Goal: Task Accomplishment & Management: Manage account settings

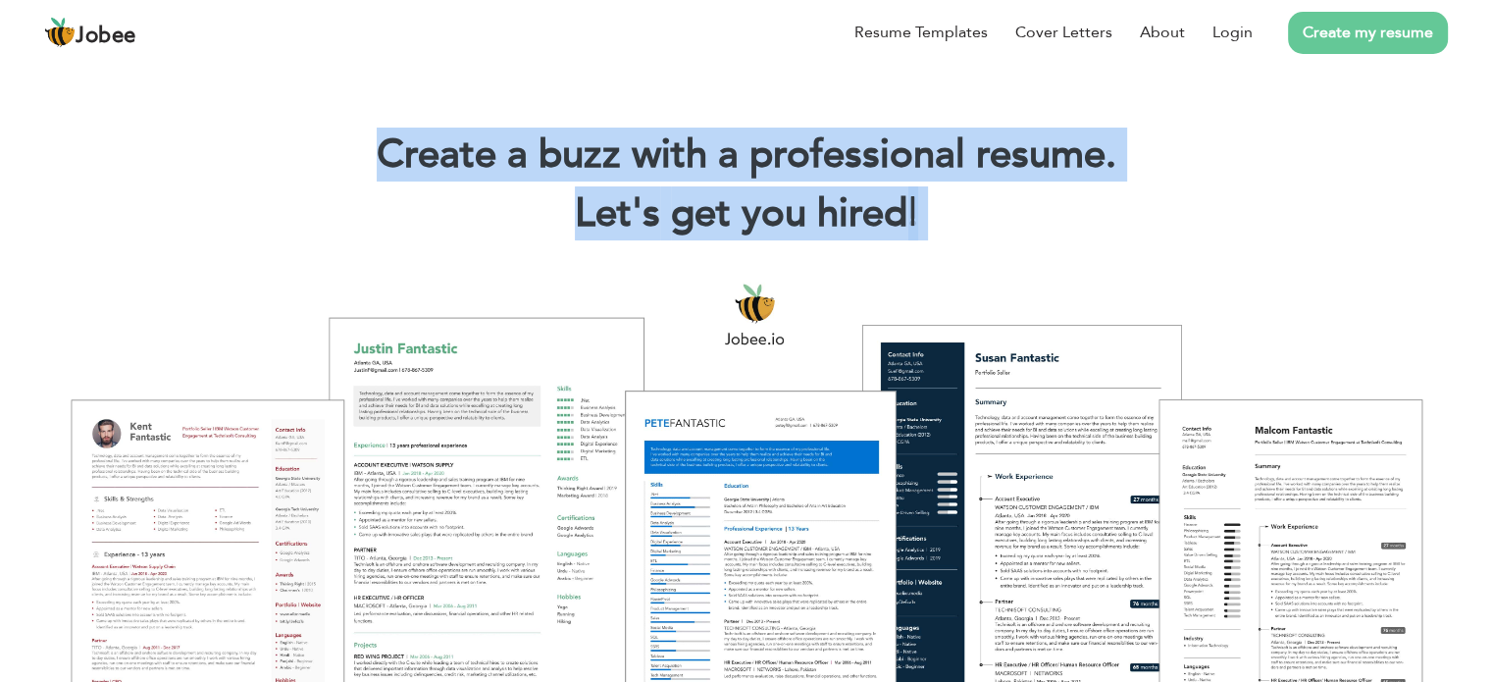
drag, startPoint x: 0, startPoint y: 0, endPoint x: 1046, endPoint y: 262, distance: 1078.7
click at [1046, 262] on div at bounding box center [746, 513] width 1462 height 517
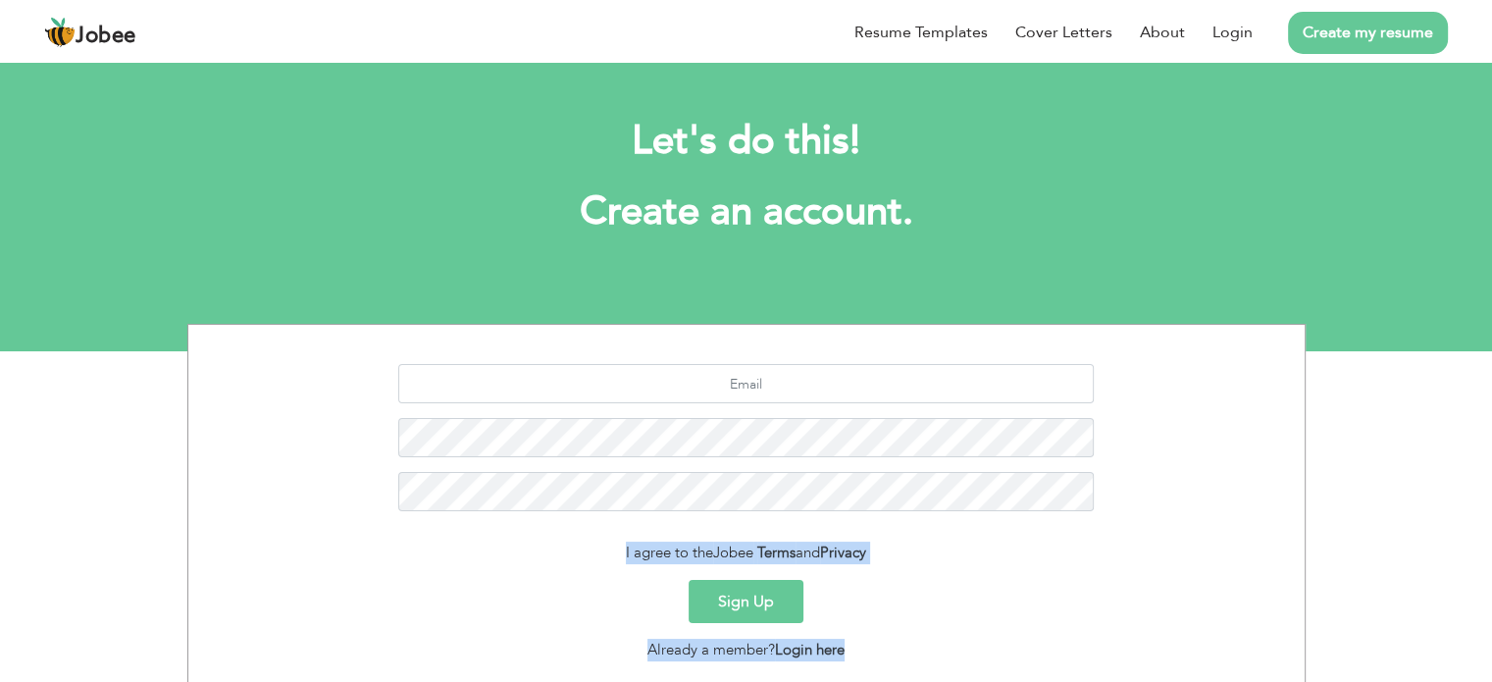
drag, startPoint x: 915, startPoint y: 639, endPoint x: 564, endPoint y: 527, distance: 368.8
click at [567, 523] on form "I agree to the Jobee Terms and Privacy Sign Up Already a member? Login here" at bounding box center [746, 512] width 1087 height 296
click at [565, 544] on div "I agree to the Jobee Terms and Privacy" at bounding box center [746, 552] width 1087 height 23
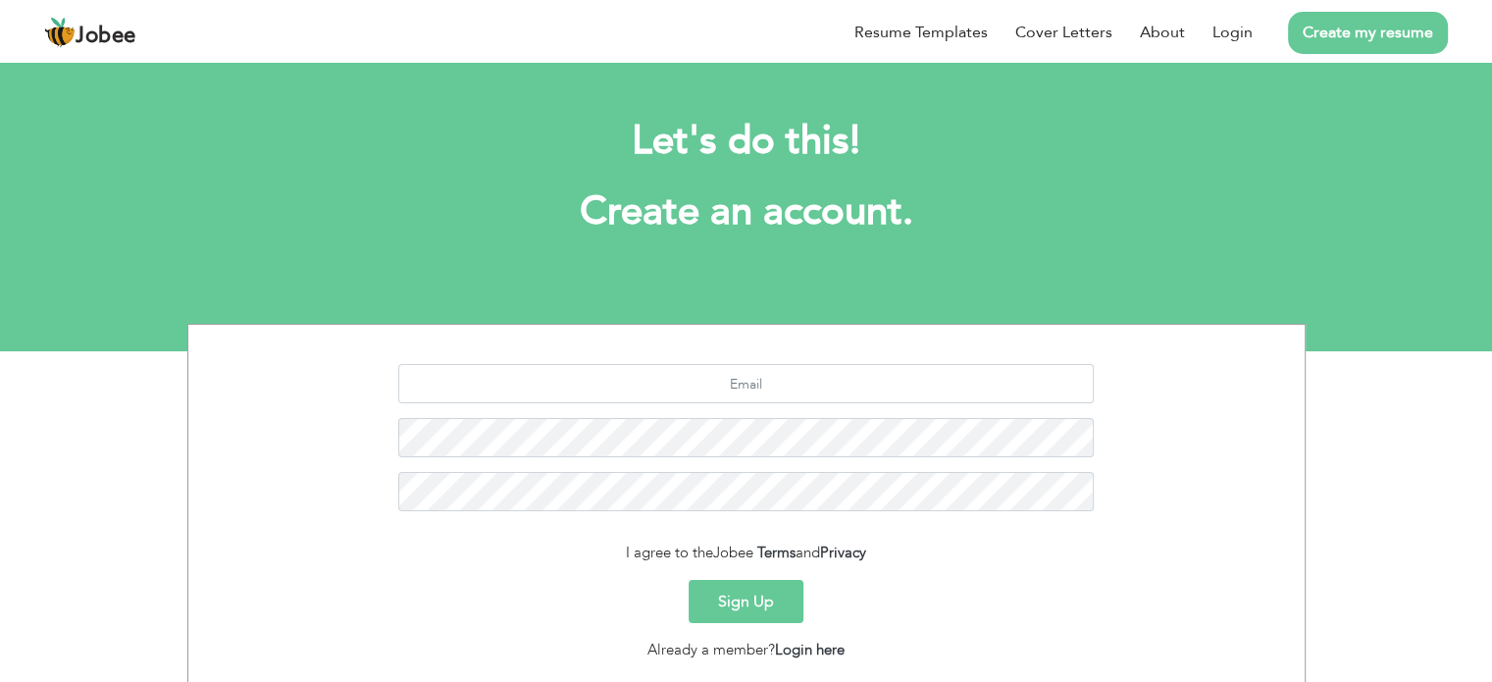
drag, startPoint x: 565, startPoint y: 544, endPoint x: 847, endPoint y: 540, distance: 282.5
click at [847, 540] on form "I agree to the Jobee Terms and Privacy Sign Up Already a member? Login here" at bounding box center [746, 512] width 1087 height 296
click at [961, 270] on div "Let's do this! Create an account." at bounding box center [746, 186] width 1089 height 180
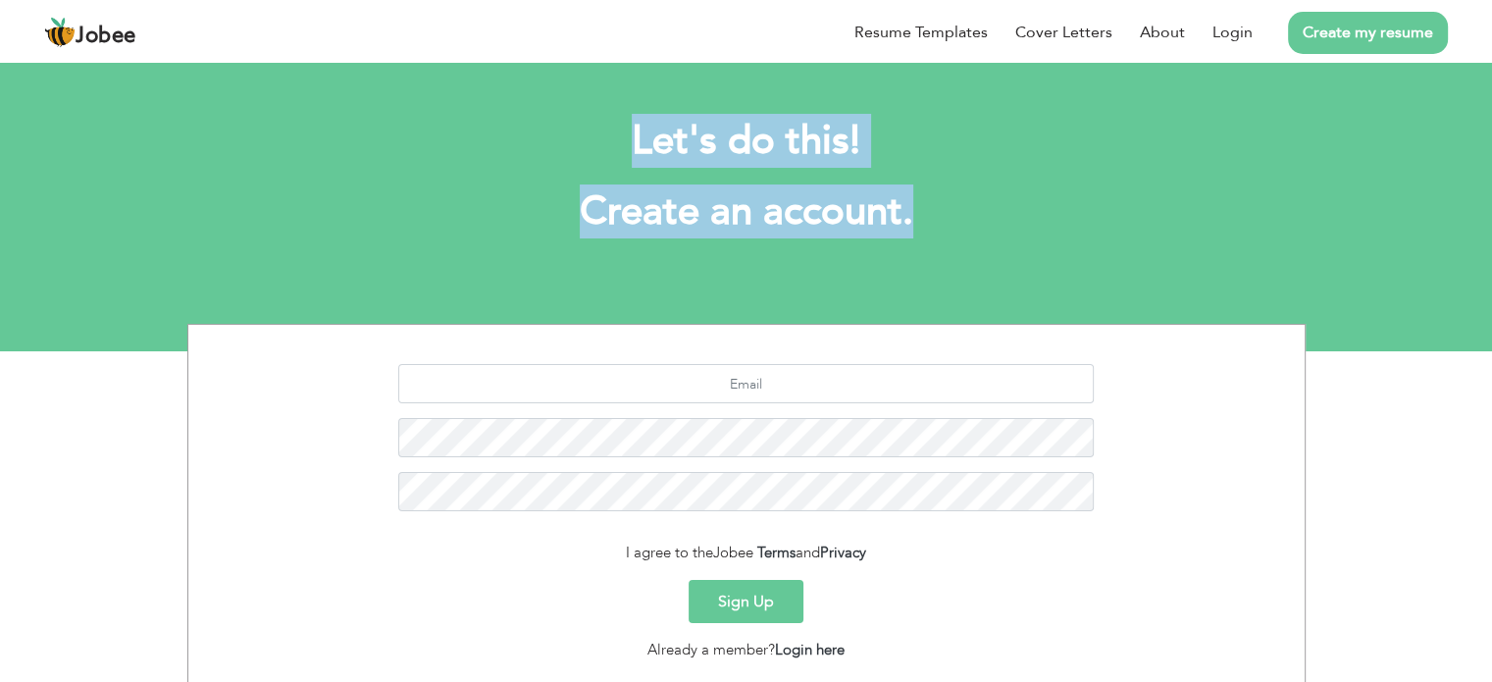
drag, startPoint x: 915, startPoint y: 219, endPoint x: 547, endPoint y: 136, distance: 376.9
click at [547, 136] on div "Let's do this! Create an account." at bounding box center [746, 186] width 1089 height 180
click at [547, 136] on h2 "Let's do this!" at bounding box center [746, 141] width 1059 height 51
drag, startPoint x: 547, startPoint y: 136, endPoint x: 1005, endPoint y: 230, distance: 467.6
click at [1005, 230] on div "Let's do this! Create an account." at bounding box center [746, 186] width 1089 height 180
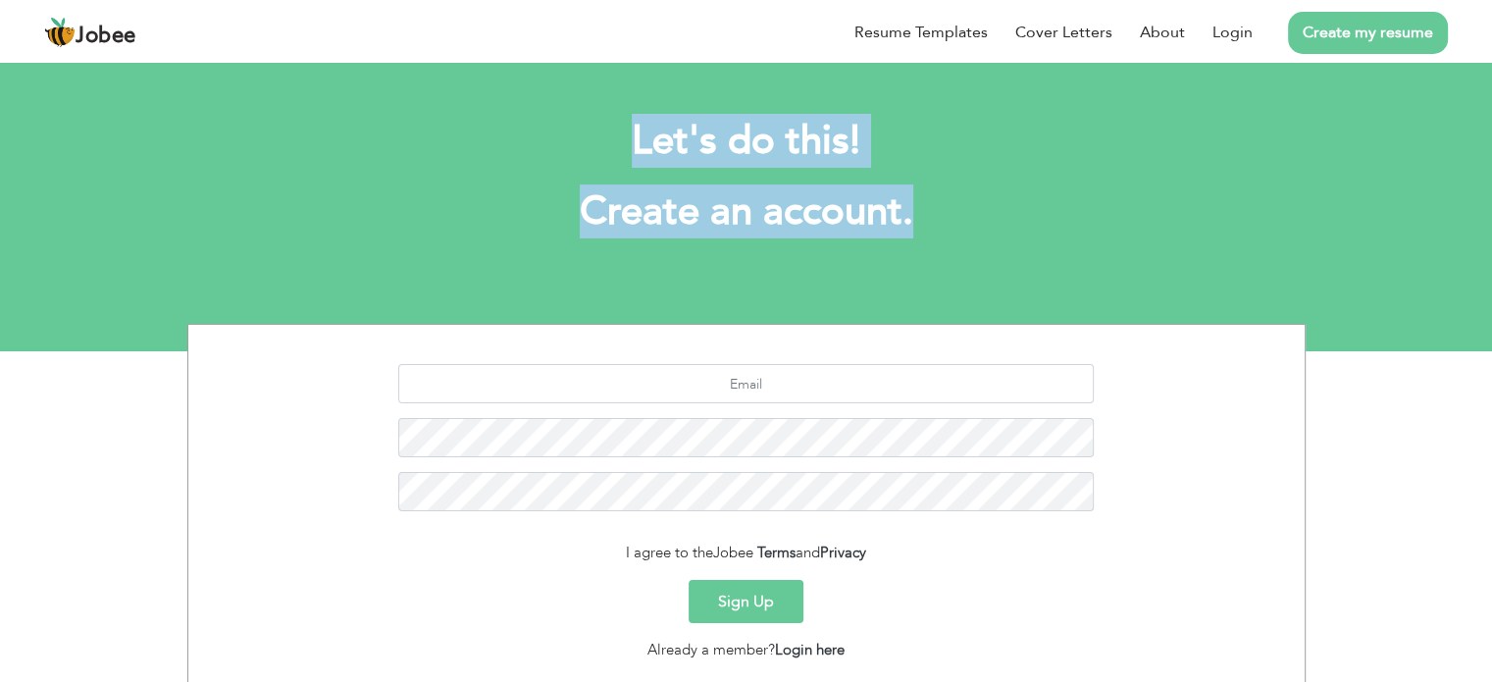
click at [1004, 230] on h1 "Create an account." at bounding box center [746, 211] width 1059 height 51
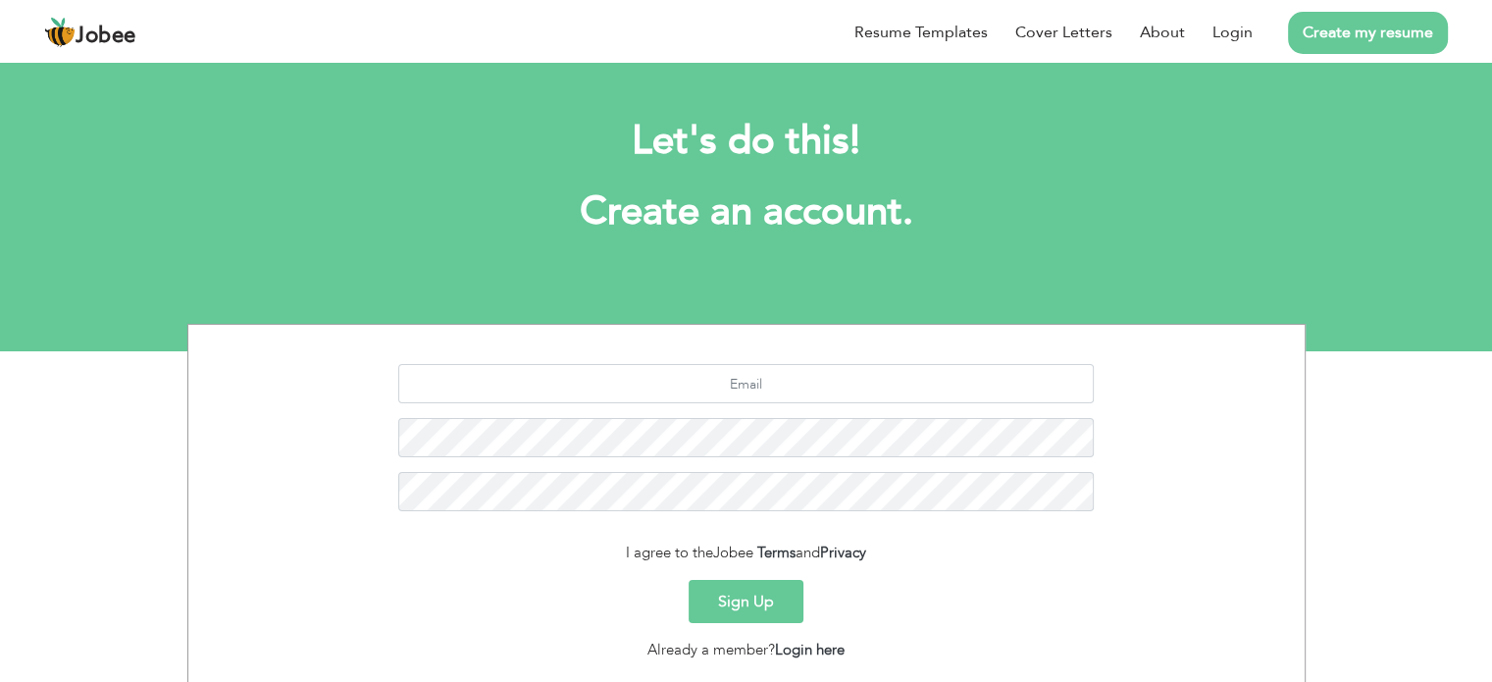
scroll to position [131, 0]
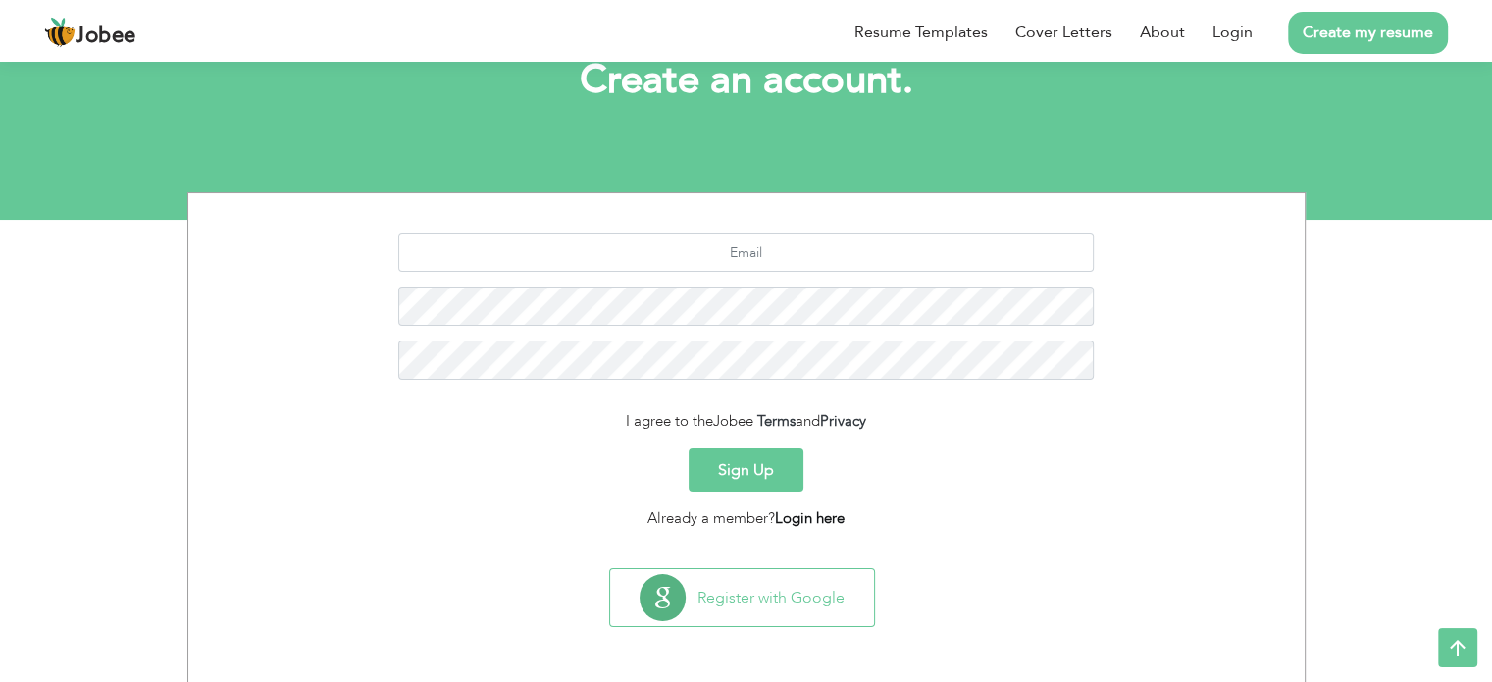
click at [796, 525] on link "Login here" at bounding box center [810, 518] width 70 height 20
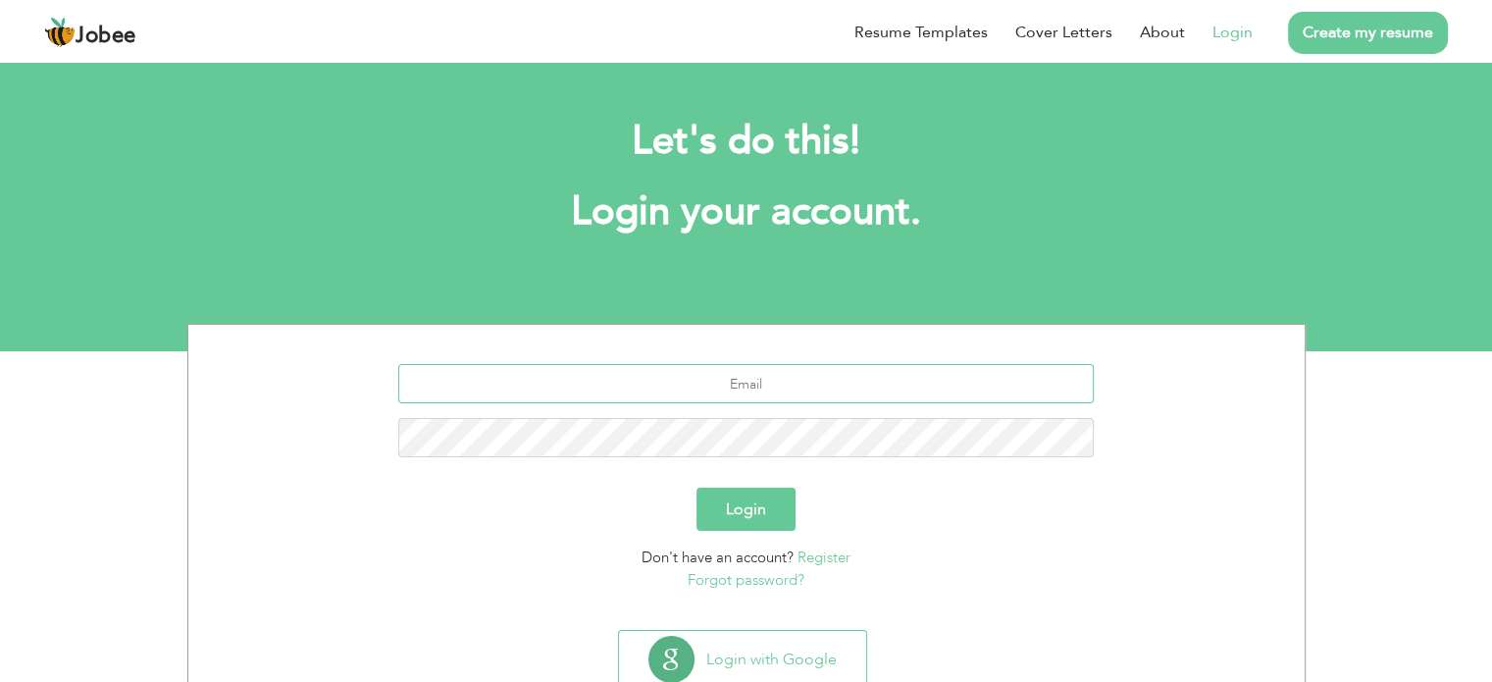
click at [790, 380] on input "text" at bounding box center [745, 383] width 695 height 39
type input "mustafaaftab8005@gmail.com"
click at [626, 517] on div "Login" at bounding box center [746, 508] width 1087 height 43
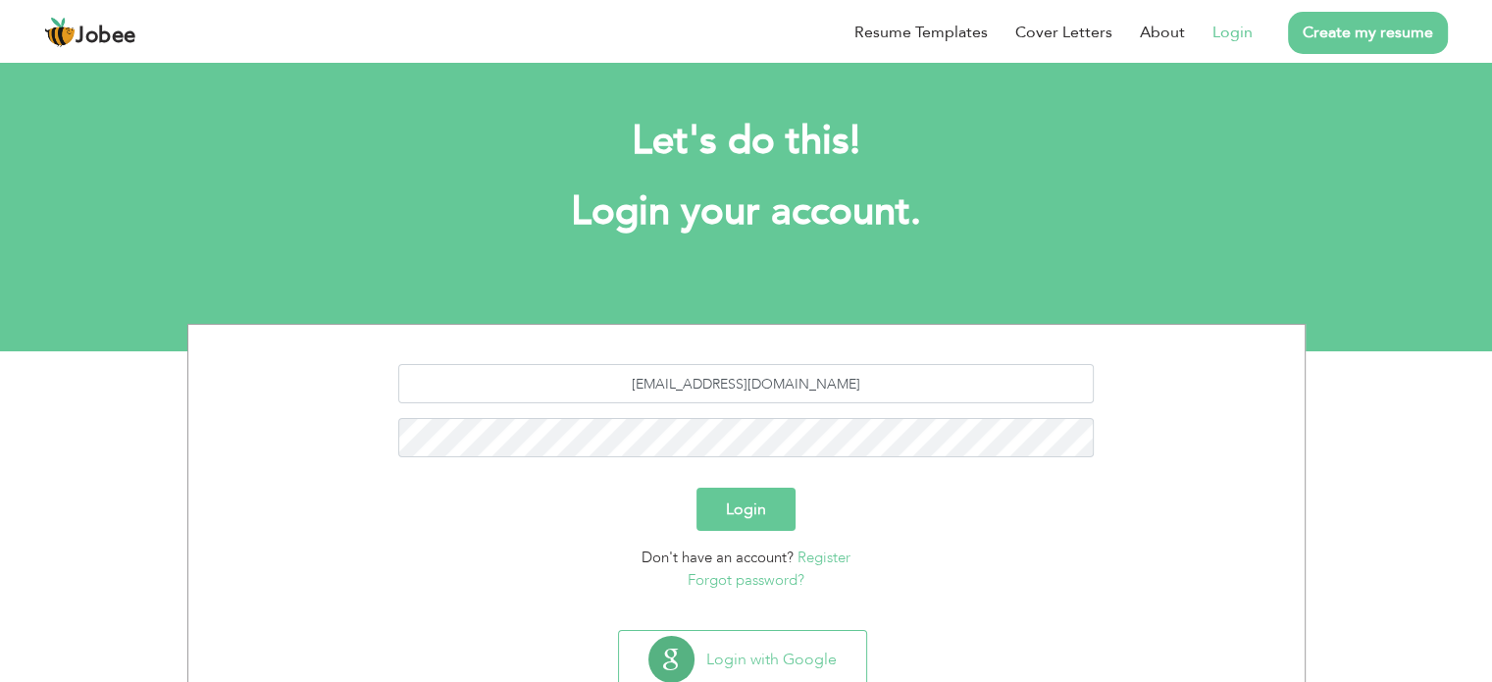
click at [626, 517] on div "Login" at bounding box center [746, 508] width 1087 height 43
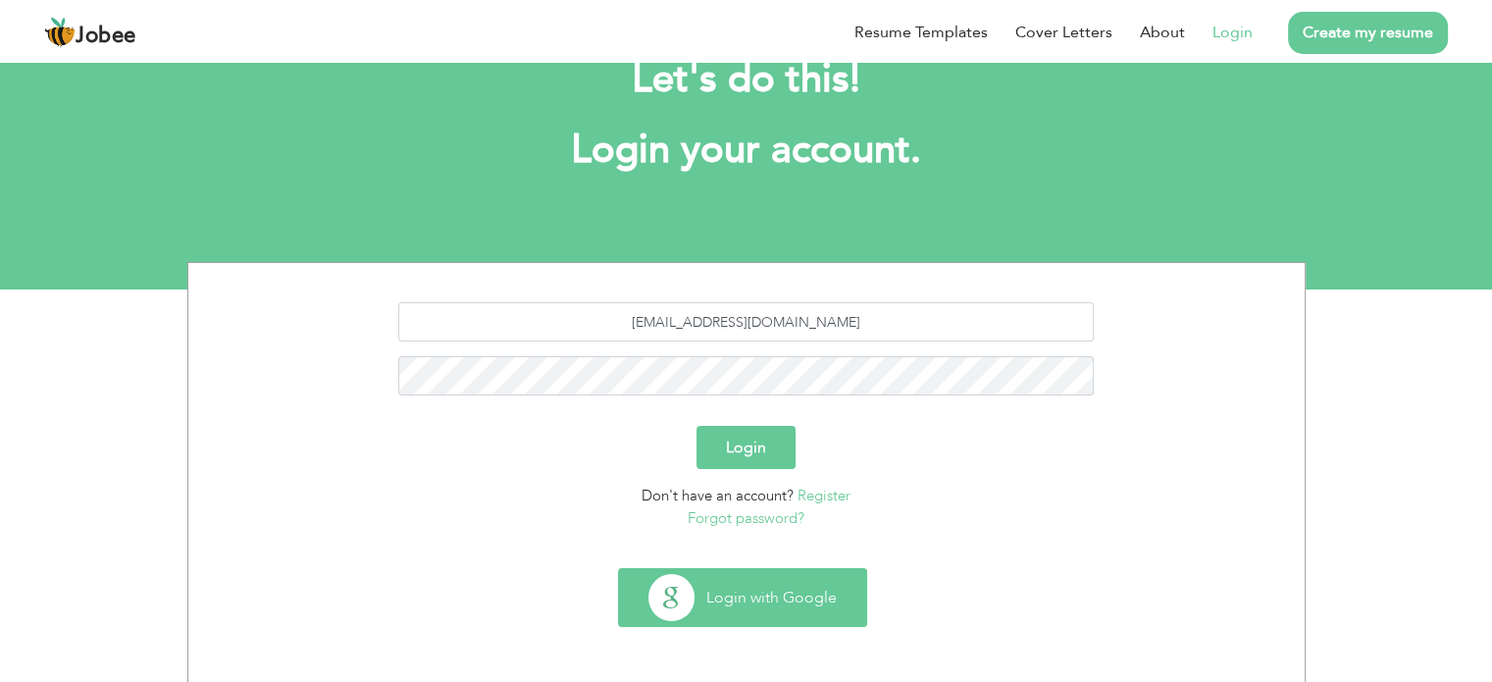
click at [751, 623] on button "Login with Google" at bounding box center [742, 597] width 247 height 57
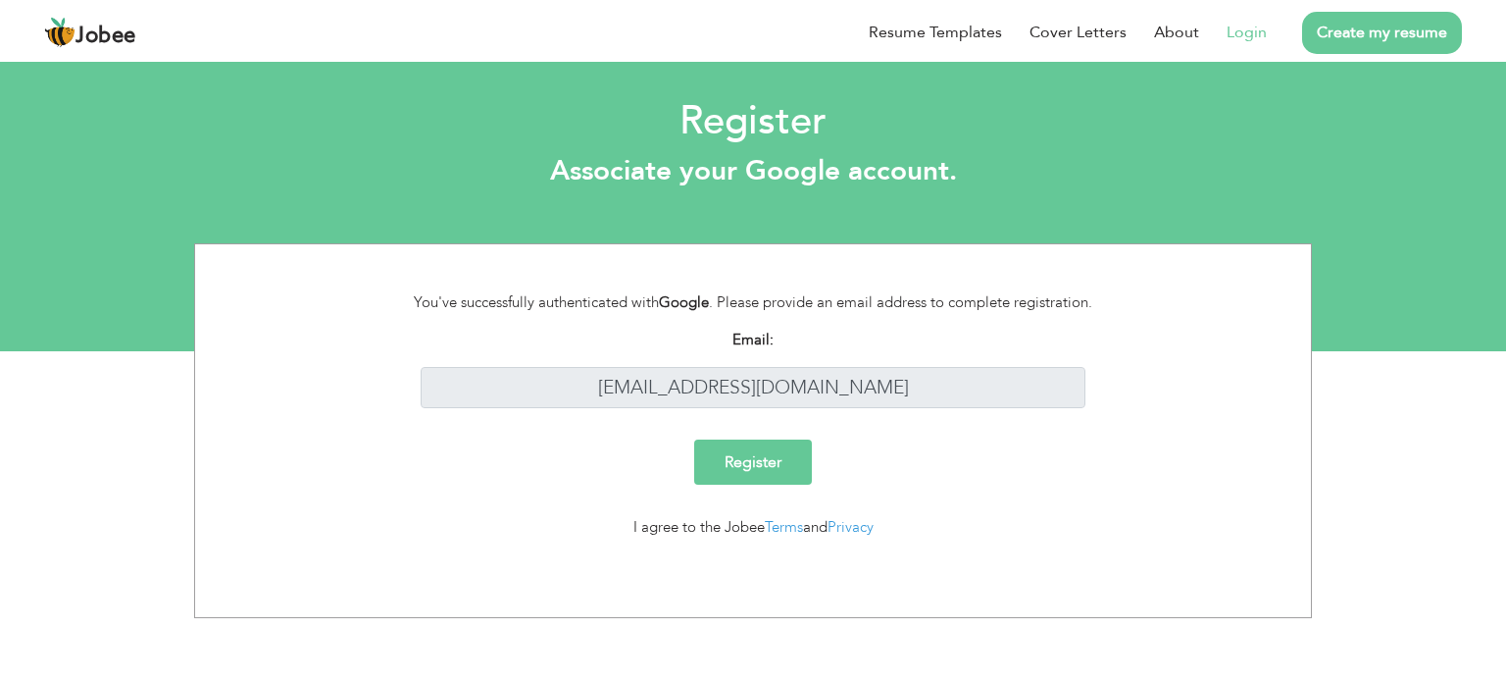
click at [667, 297] on strong "Google" at bounding box center [684, 302] width 50 height 20
click at [668, 298] on strong "Google" at bounding box center [684, 302] width 50 height 20
click at [763, 470] on input "Register" at bounding box center [753, 461] width 118 height 45
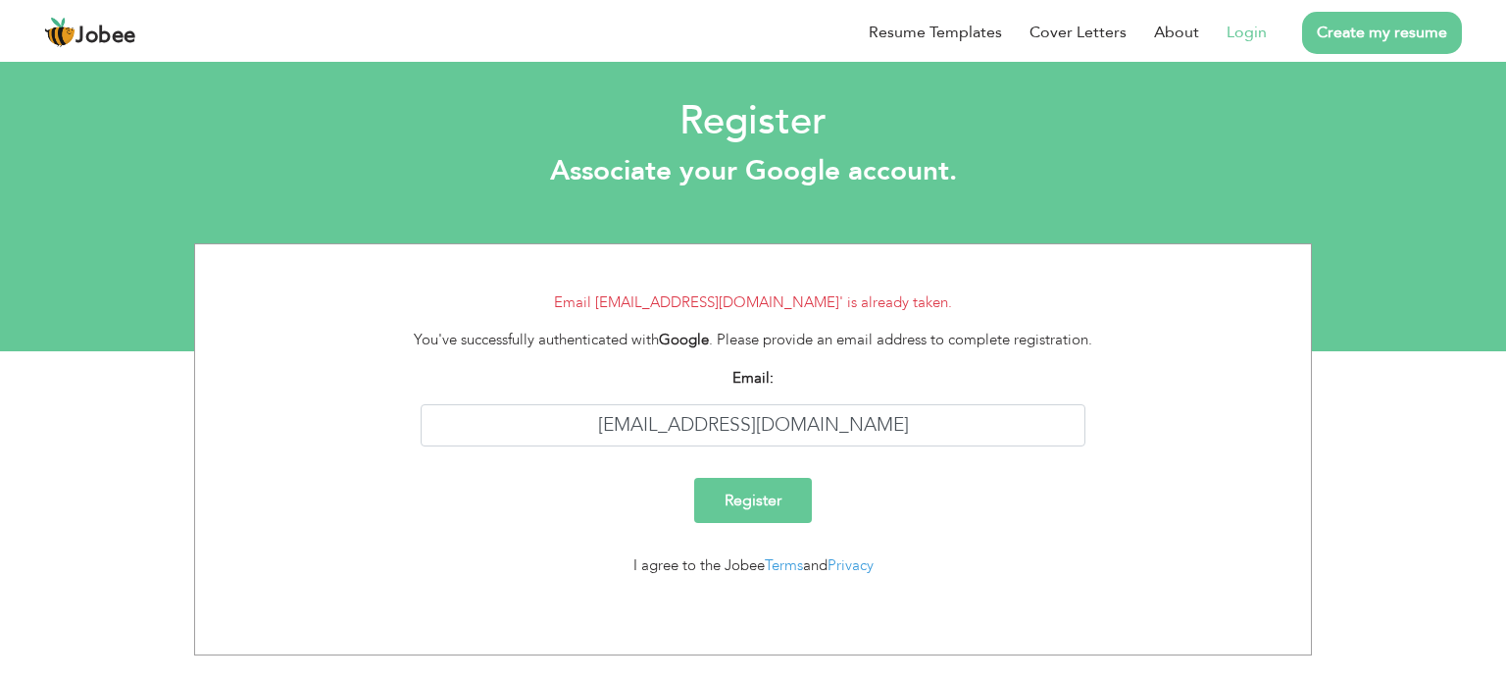
click at [1266, 26] on link "Login" at bounding box center [1247, 33] width 40 height 24
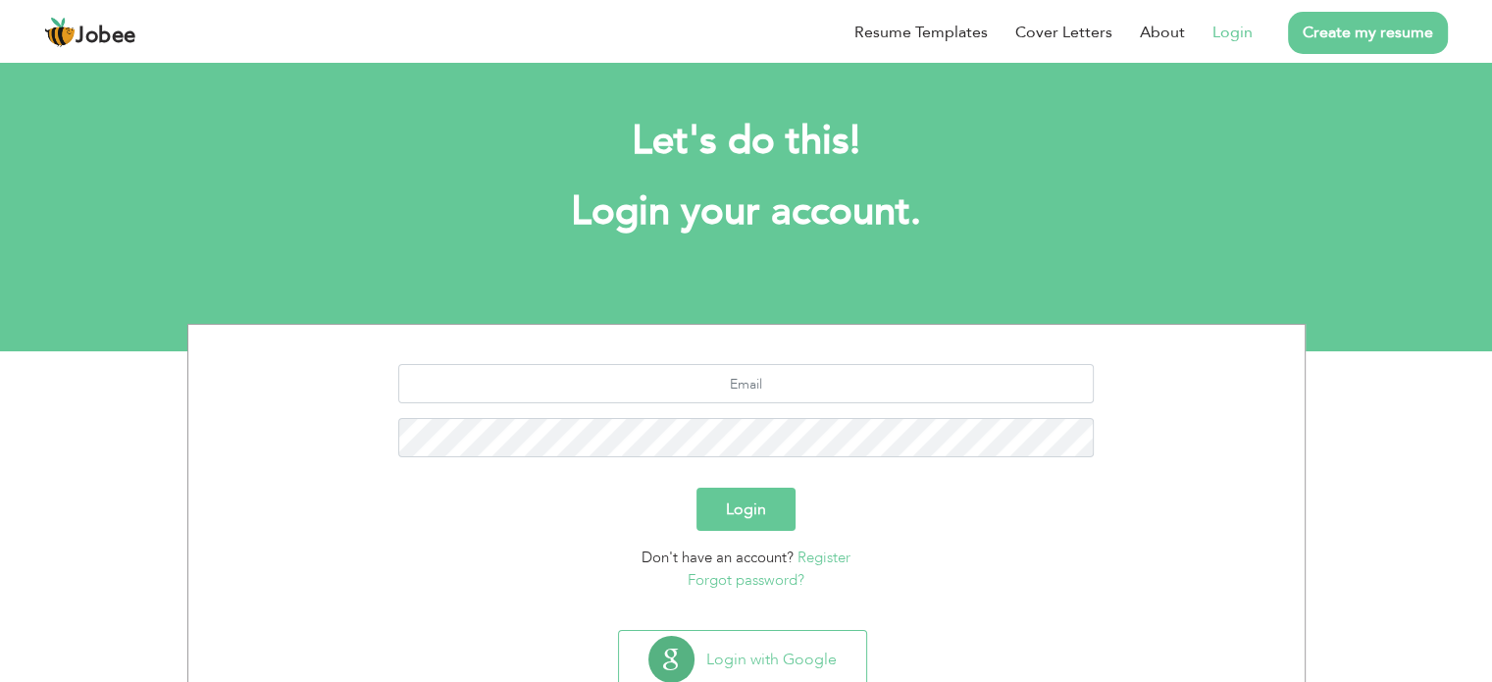
click at [911, 223] on h1 "Login your account." at bounding box center [746, 211] width 1059 height 51
click at [903, 224] on h1 "Login your account." at bounding box center [746, 211] width 1059 height 51
click at [861, 224] on h1 "Login your account." at bounding box center [746, 211] width 1059 height 51
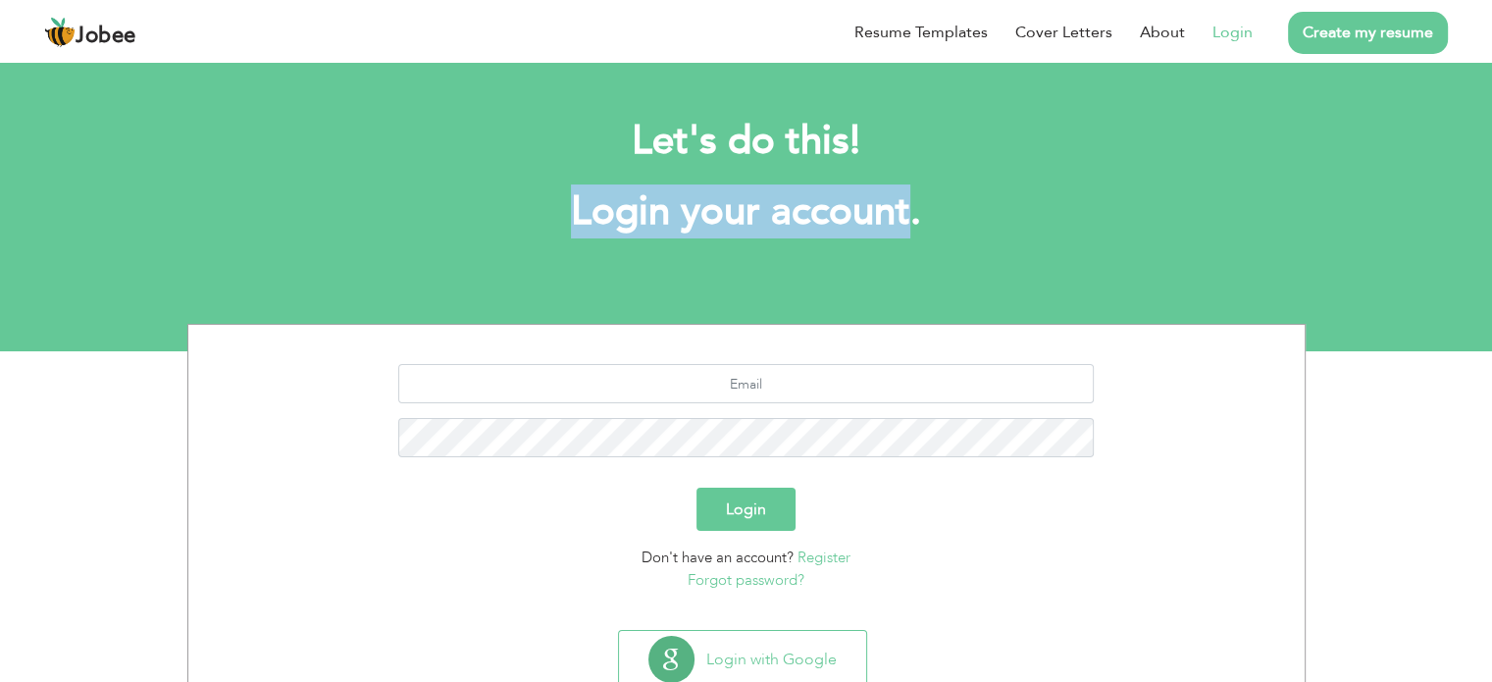
drag, startPoint x: 861, startPoint y: 224, endPoint x: 419, endPoint y: 218, distance: 442.3
click at [419, 218] on h1 "Login your account." at bounding box center [746, 211] width 1059 height 51
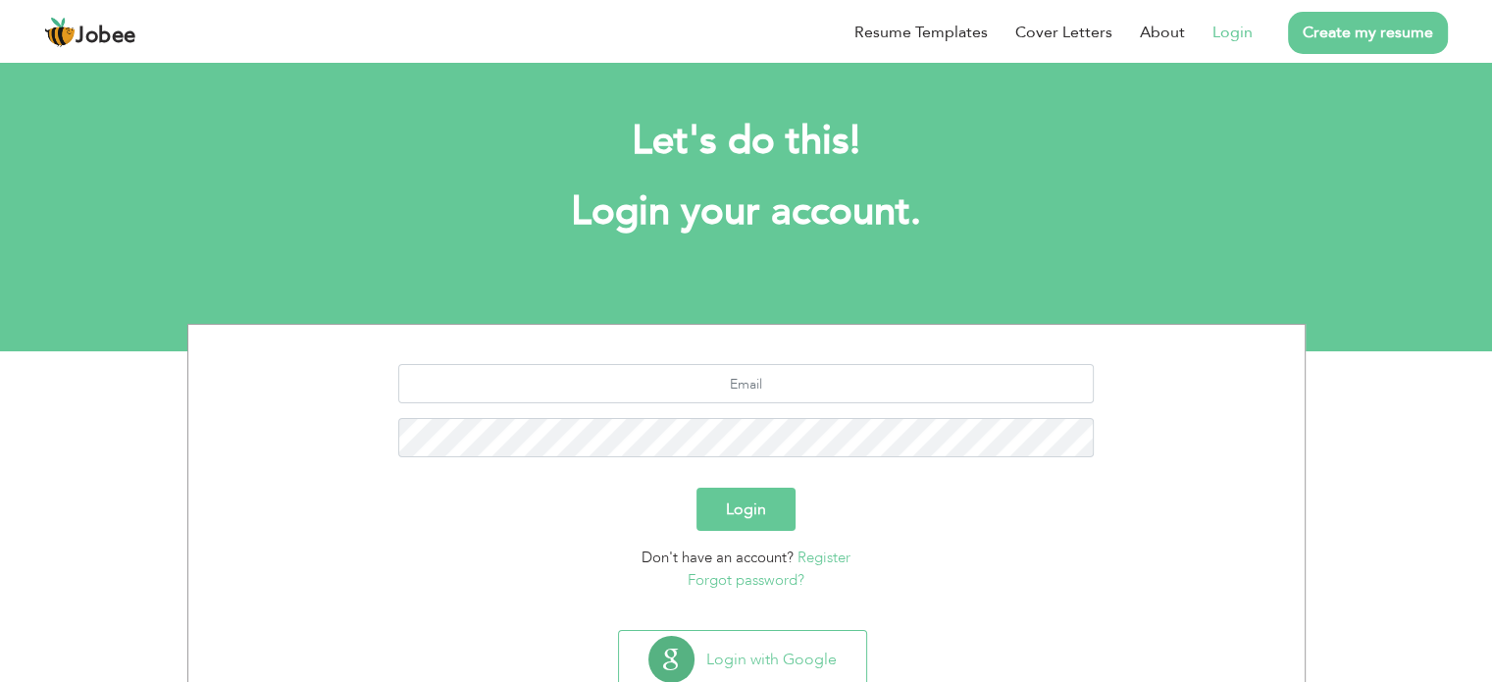
click at [504, 136] on h2 "Let's do this!" at bounding box center [746, 141] width 1059 height 51
drag, startPoint x: 504, startPoint y: 136, endPoint x: 827, endPoint y: 120, distance: 323.1
click at [827, 120] on h2 "Let's do this!" at bounding box center [746, 141] width 1059 height 51
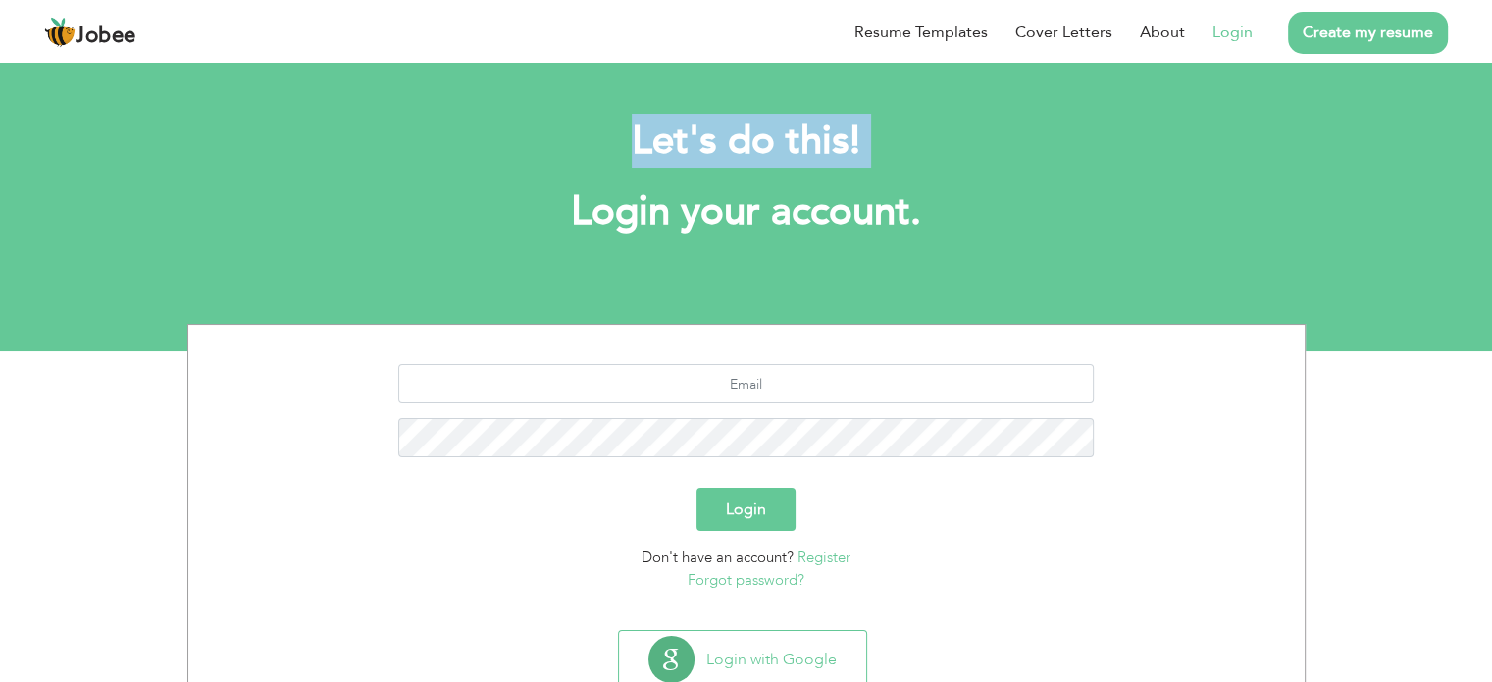
click at [827, 120] on h2 "Let's do this!" at bounding box center [746, 141] width 1059 height 51
click at [953, 118] on h2 "Let's do this!" at bounding box center [746, 141] width 1059 height 51
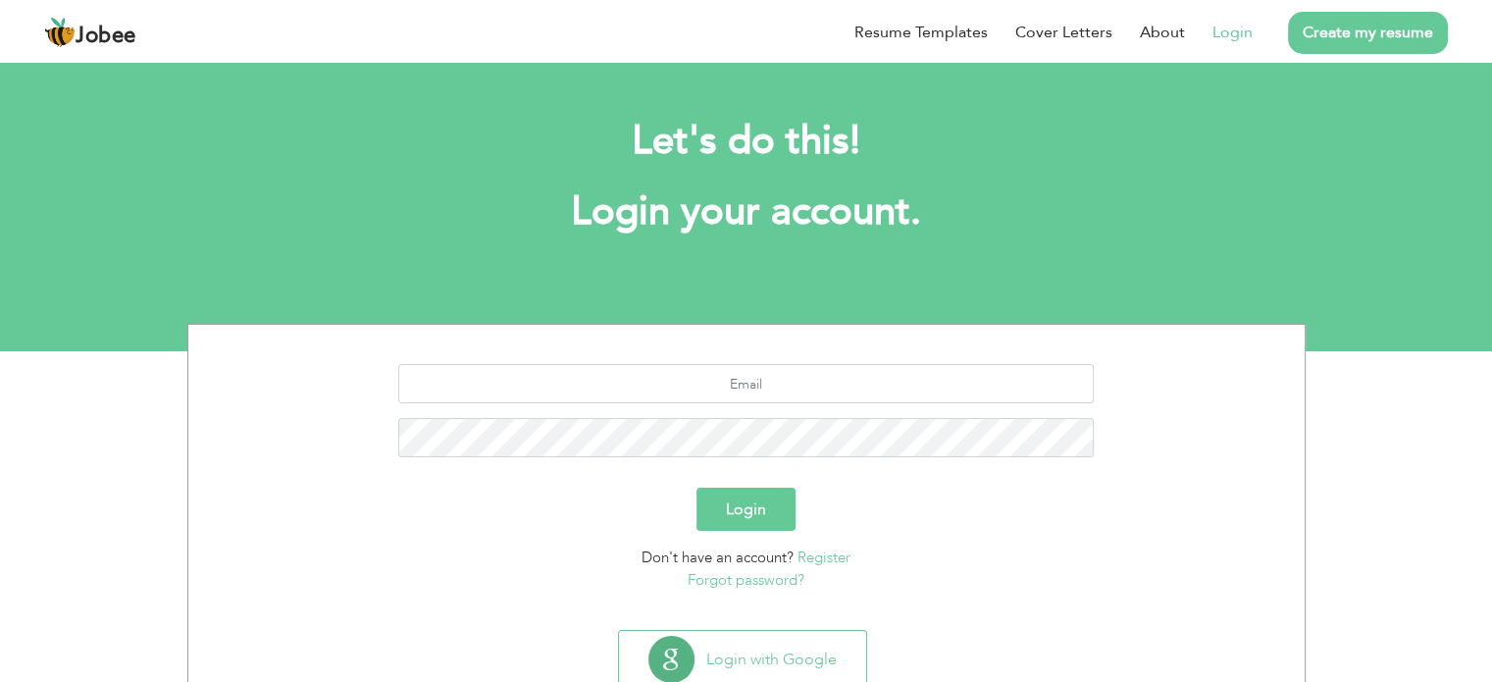
click at [953, 118] on h2 "Let's do this!" at bounding box center [746, 141] width 1059 height 51
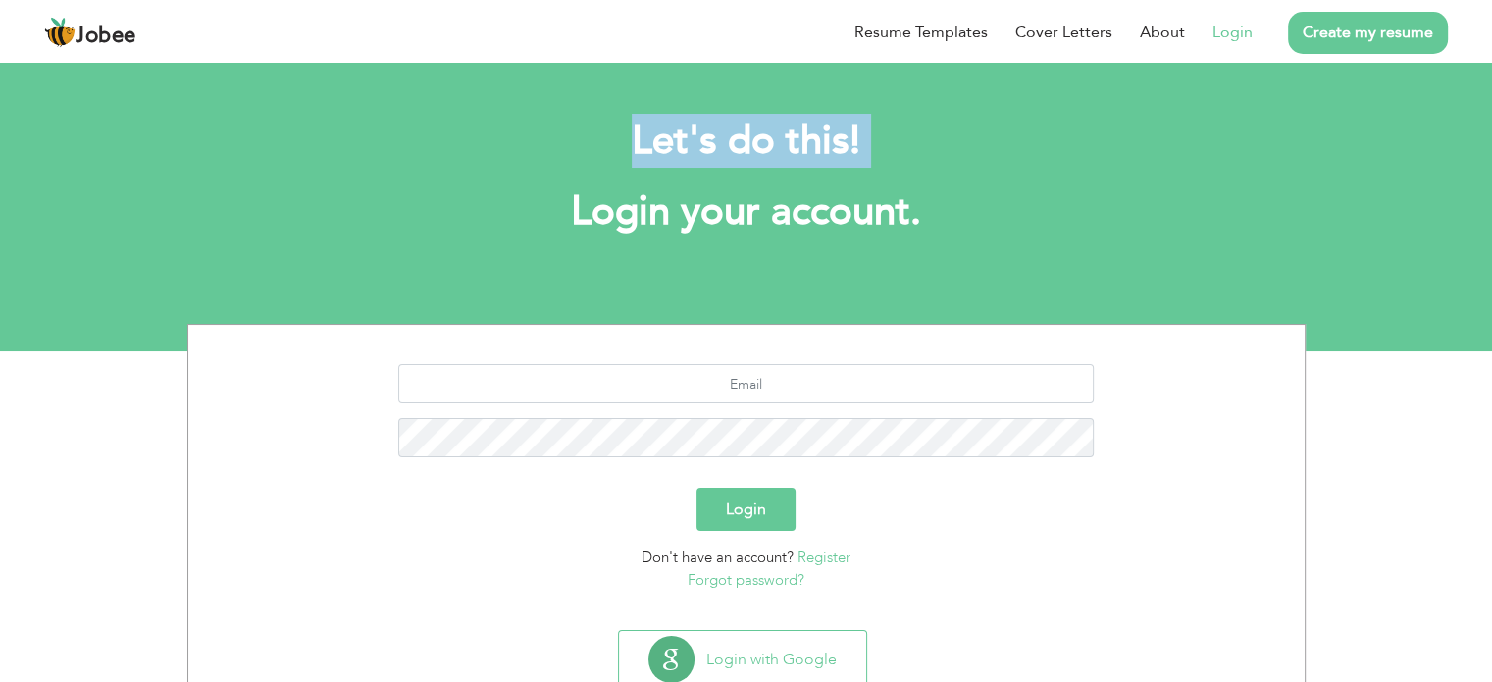
click at [953, 118] on h2 "Let's do this!" at bounding box center [746, 141] width 1059 height 51
click at [1120, 153] on h2 "Let's do this!" at bounding box center [746, 141] width 1059 height 51
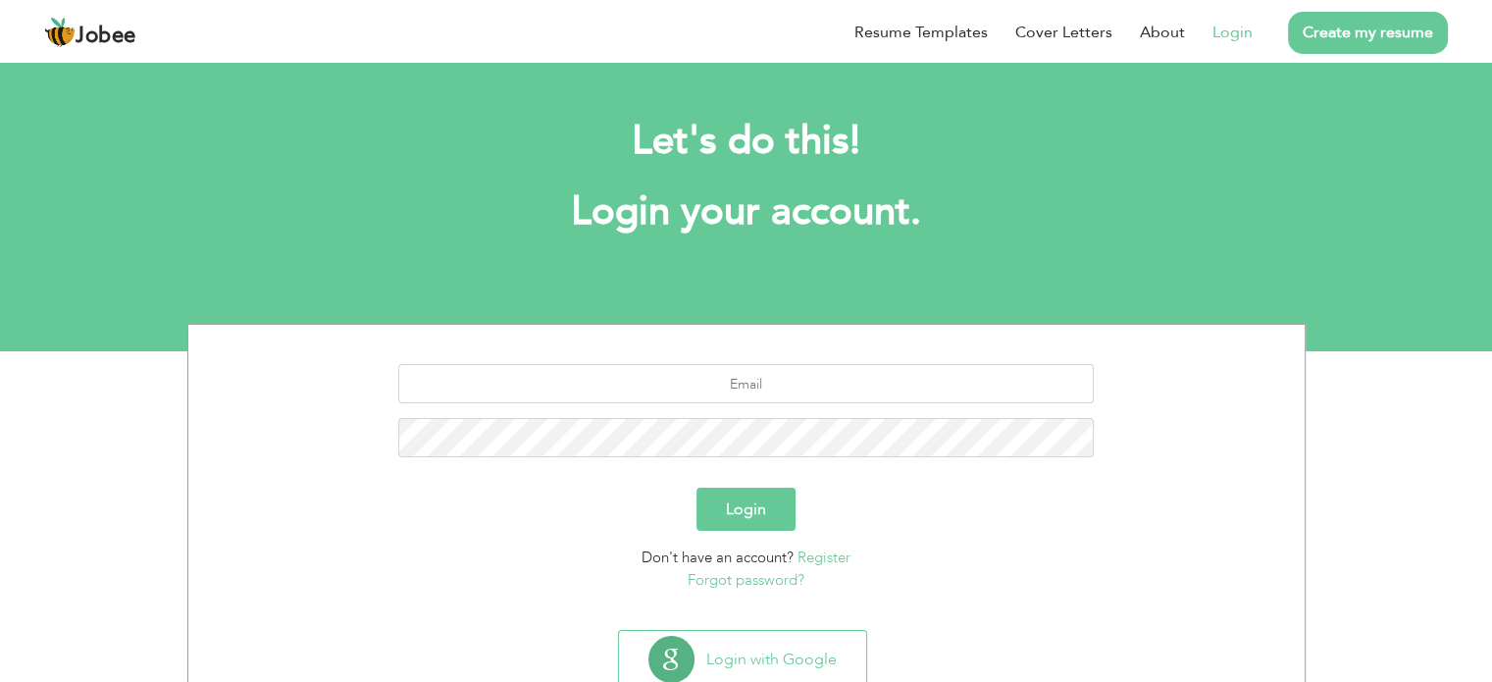
click at [1120, 153] on h2 "Let's do this!" at bounding box center [746, 141] width 1059 height 51
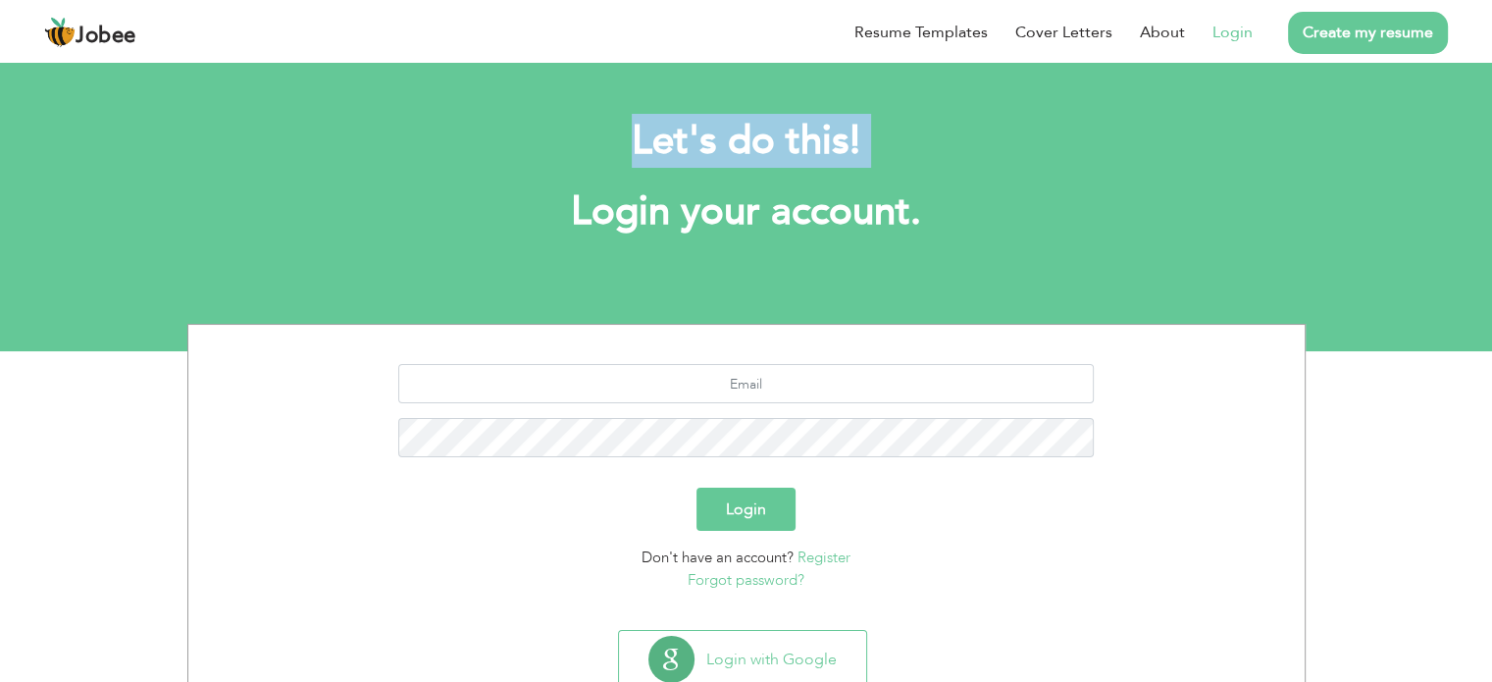
click at [1120, 153] on h2 "Let's do this!" at bounding box center [746, 141] width 1059 height 51
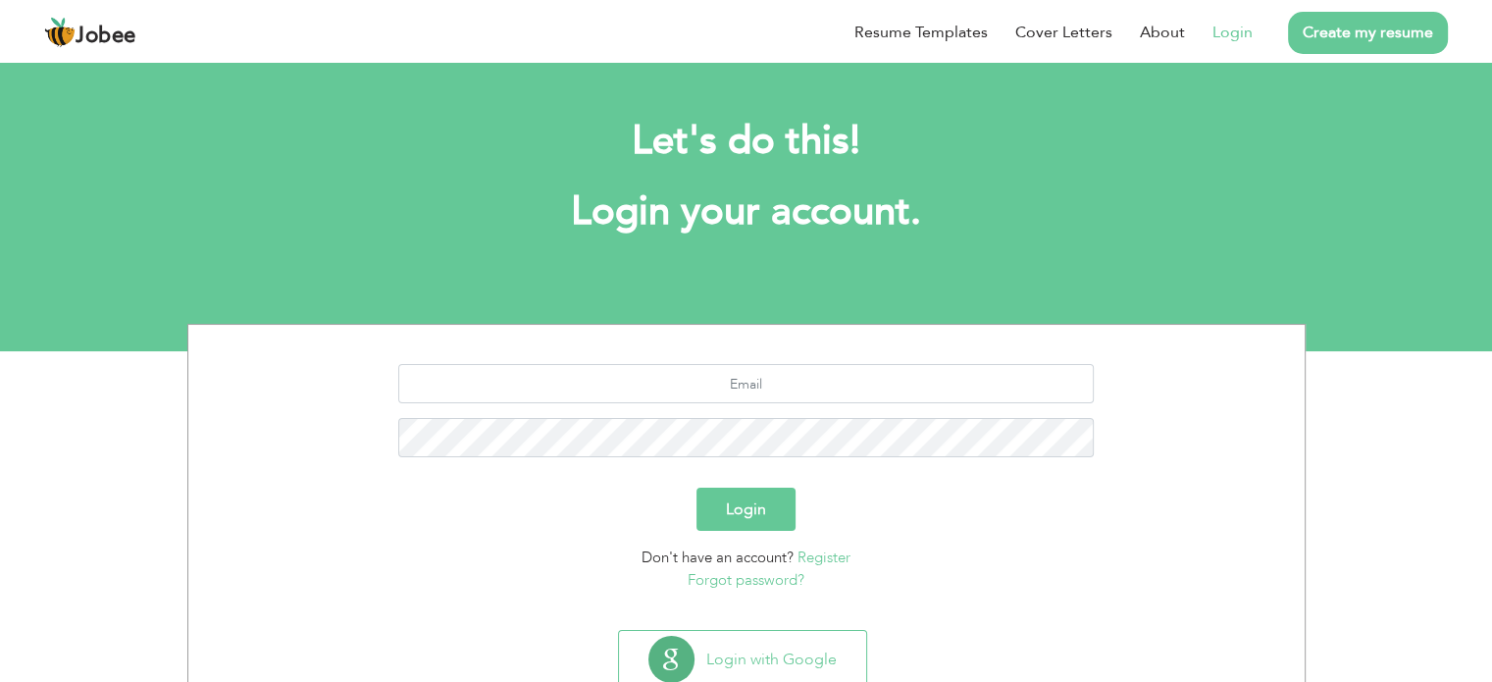
click at [1083, 221] on h1 "Login your account." at bounding box center [746, 211] width 1059 height 51
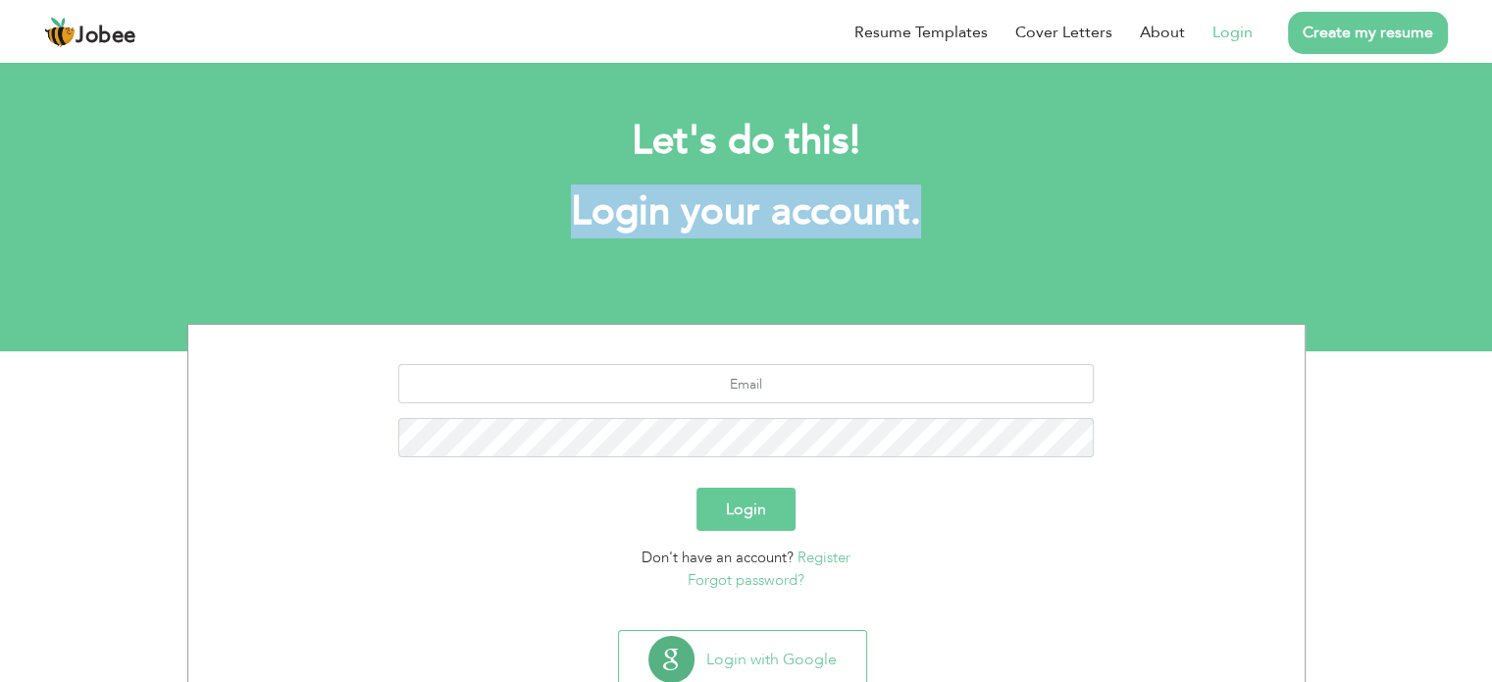
click at [1083, 221] on h1 "Login your account." at bounding box center [746, 211] width 1059 height 51
click at [847, 231] on h1 "Login your account." at bounding box center [746, 211] width 1059 height 51
drag, startPoint x: 847, startPoint y: 231, endPoint x: 477, endPoint y: 227, distance: 370.7
click at [477, 227] on h1 "Login your account." at bounding box center [746, 211] width 1059 height 51
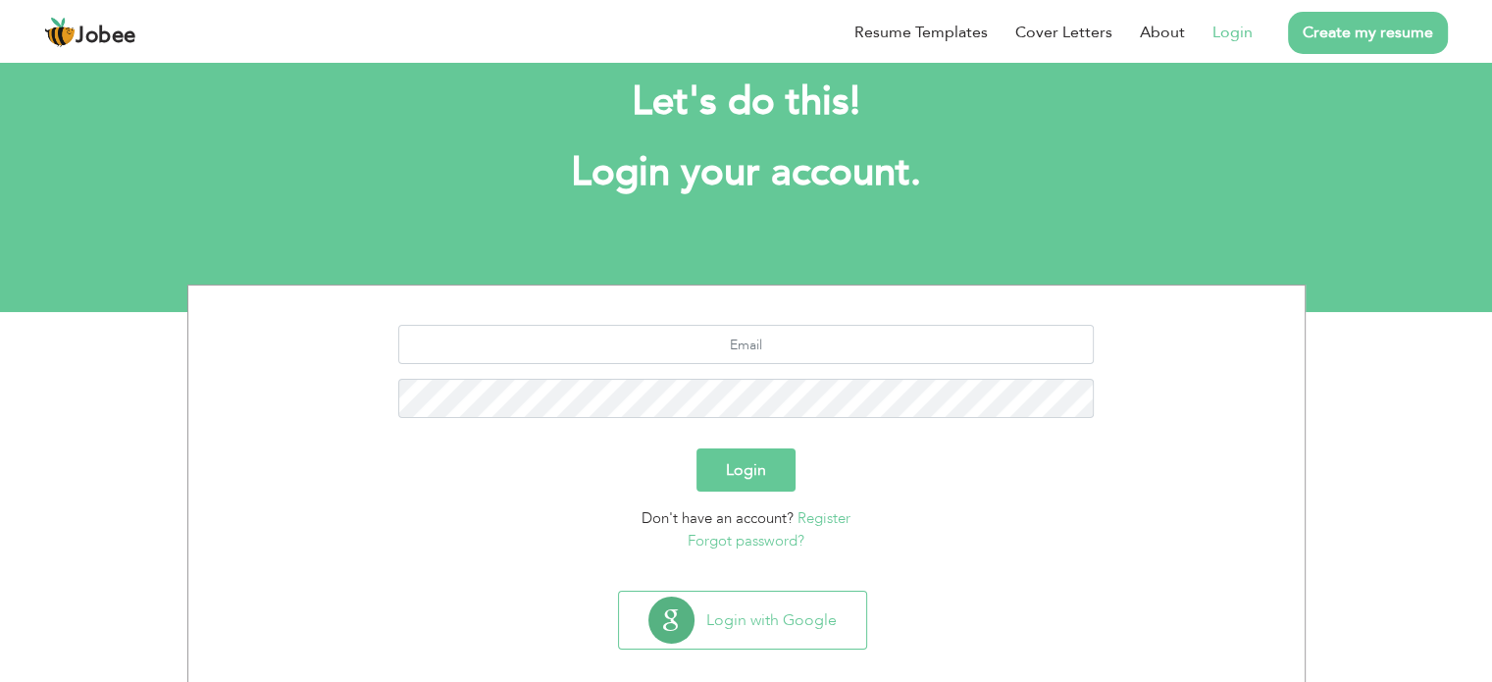
scroll to position [62, 0]
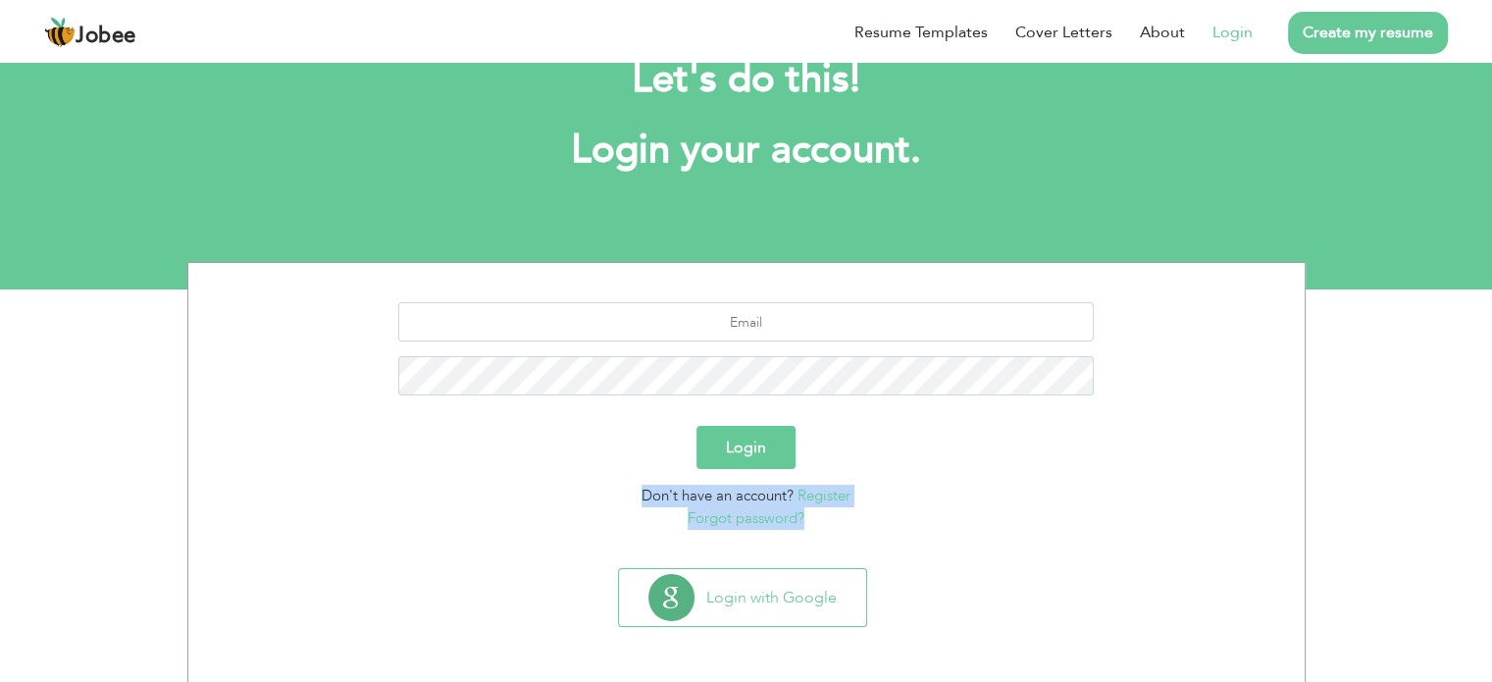
drag, startPoint x: 530, startPoint y: 456, endPoint x: 986, endPoint y: 560, distance: 467.7
click at [986, 560] on div "Login Don't have an account? Register Forgot password? Login with Google" at bounding box center [746, 472] width 1118 height 421
click at [915, 503] on div "Don't have an account? Register Forgot password?" at bounding box center [746, 506] width 1087 height 44
drag, startPoint x: 882, startPoint y: 500, endPoint x: 798, endPoint y: 498, distance: 83.4
click at [798, 498] on div "Don't have an account? Register Forgot password?" at bounding box center [746, 506] width 1087 height 44
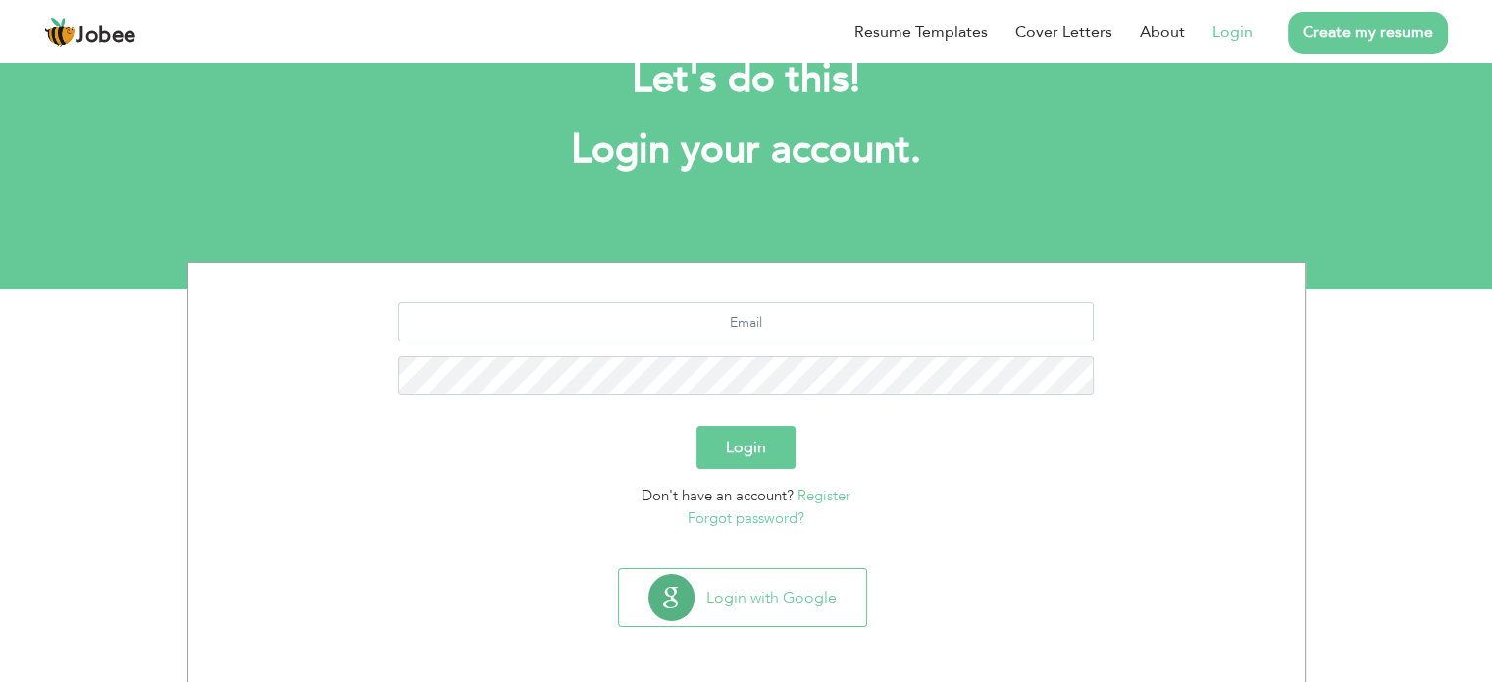
click at [741, 491] on span "Don't have an account?" at bounding box center [717, 495] width 152 height 20
drag, startPoint x: 741, startPoint y: 491, endPoint x: 606, endPoint y: 487, distance: 135.4
click at [607, 487] on div "Don't have an account? Register Forgot password?" at bounding box center [746, 506] width 1087 height 44
click at [604, 487] on div "Don't have an account? Register Forgot password?" at bounding box center [746, 506] width 1087 height 44
click at [607, 495] on div "Don't have an account? Register Forgot password?" at bounding box center [746, 506] width 1087 height 44
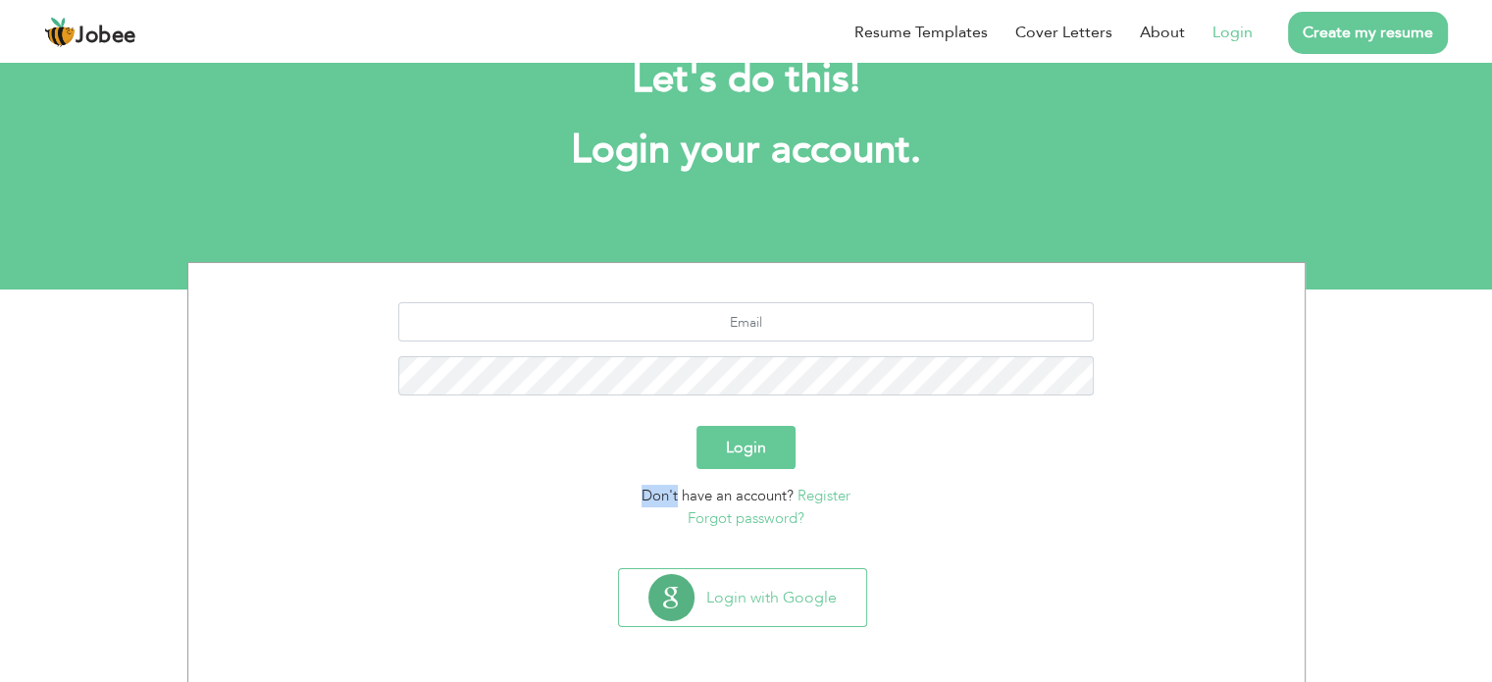
click at [607, 495] on div "Don't have an account? Register Forgot password?" at bounding box center [746, 506] width 1087 height 44
drag, startPoint x: 607, startPoint y: 495, endPoint x: 824, endPoint y: 492, distance: 216.8
click at [824, 492] on div "Don't have an account? Register Forgot password?" at bounding box center [746, 506] width 1087 height 44
click at [1012, 485] on div "Don't have an account? Register Forgot password?" at bounding box center [746, 506] width 1087 height 44
